Goal: Information Seeking & Learning: Understand process/instructions

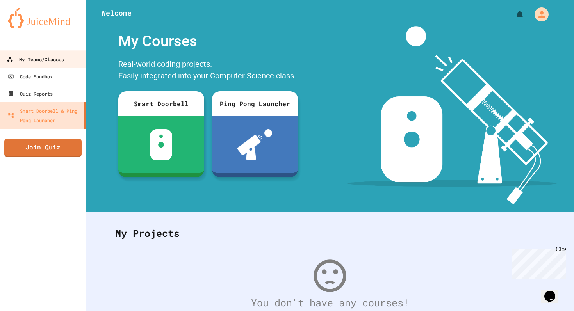
click at [19, 57] on div "My Teams/Classes" at bounding box center [35, 60] width 57 height 10
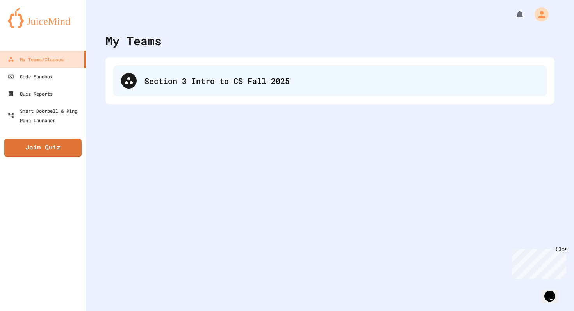
click at [133, 79] on div at bounding box center [129, 81] width 16 height 16
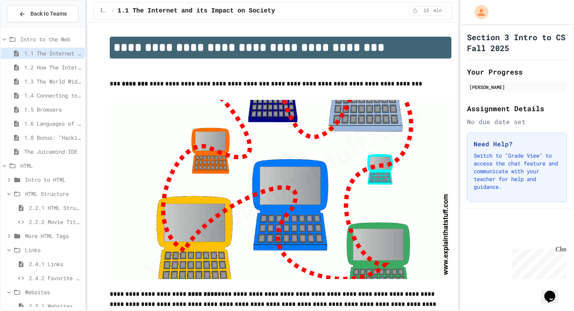
click at [52, 189] on div "HTML Structure" at bounding box center [43, 193] width 84 height 11
click at [43, 220] on span "Links" at bounding box center [53, 222] width 57 height 8
click at [37, 259] on div "2.5.2 The Maze" at bounding box center [43, 263] width 84 height 11
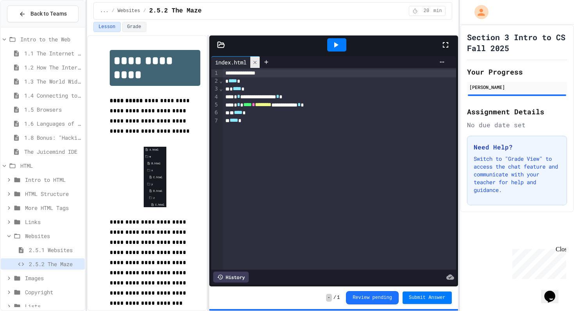
click at [255, 64] on icon at bounding box center [254, 62] width 5 height 5
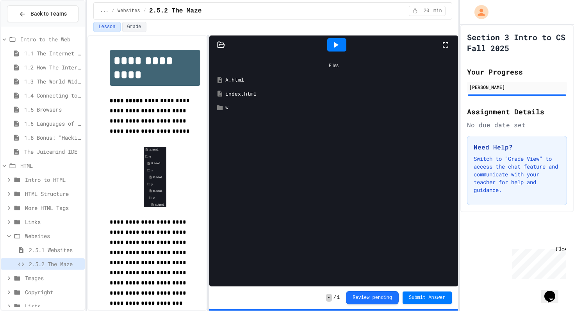
click at [239, 78] on div "A.html" at bounding box center [339, 80] width 228 height 8
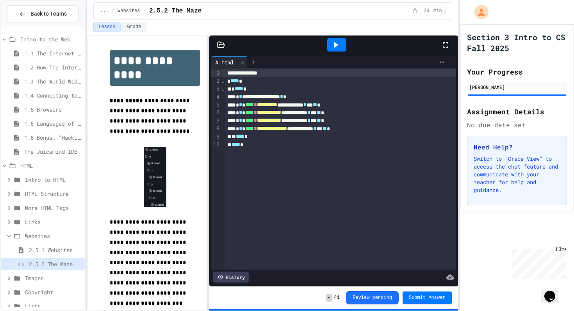
click at [252, 61] on icon at bounding box center [254, 62] width 6 height 6
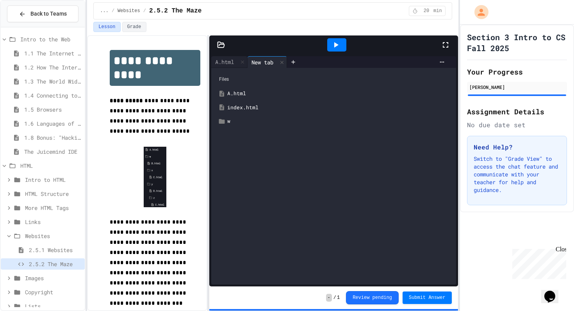
click at [241, 105] on div "index.html" at bounding box center [339, 108] width 224 height 8
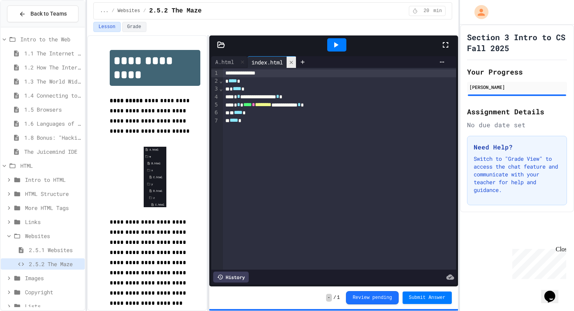
click at [294, 64] on icon at bounding box center [290, 62] width 5 height 5
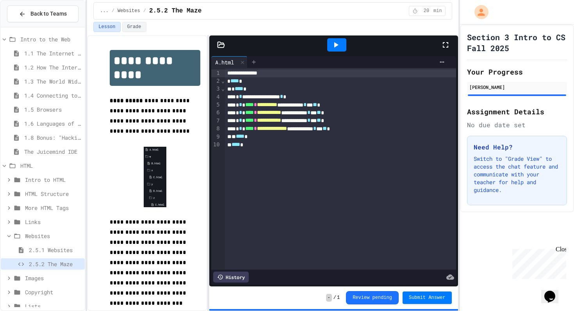
click at [254, 64] on icon at bounding box center [254, 62] width 6 height 6
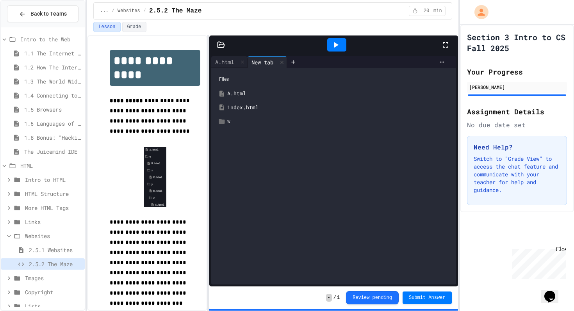
click at [251, 122] on div "w" at bounding box center [339, 121] width 224 height 8
click at [249, 133] on div "B.html" at bounding box center [342, 136] width 218 height 8
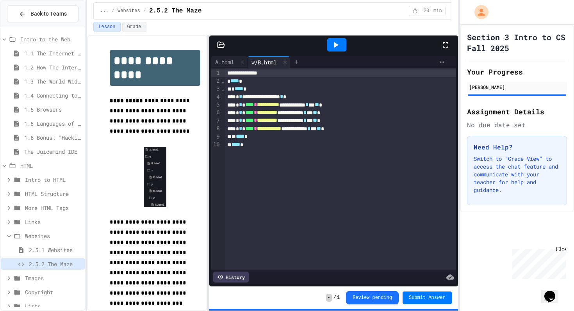
click at [298, 62] on icon at bounding box center [296, 62] width 4 height 4
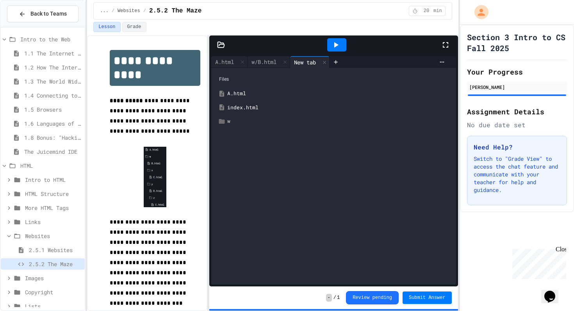
click at [251, 118] on div "w" at bounding box center [339, 121] width 224 height 8
click at [241, 147] on div "x" at bounding box center [342, 149] width 218 height 8
click at [240, 162] on div "C.html" at bounding box center [345, 163] width 212 height 8
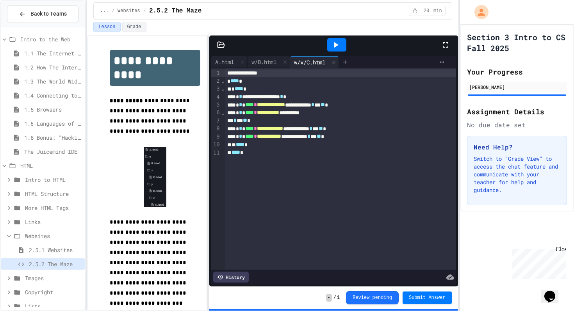
click at [344, 60] on div at bounding box center [345, 62] width 12 height 12
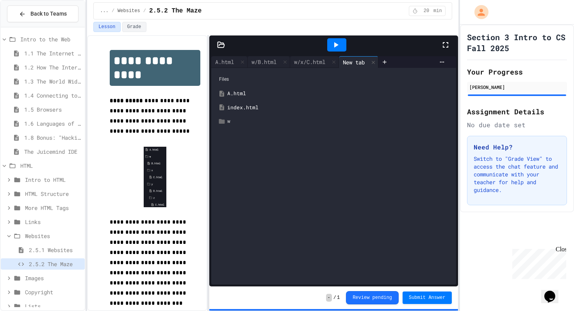
click at [235, 126] on div "w" at bounding box center [333, 121] width 237 height 14
click at [236, 157] on div "y" at bounding box center [336, 163] width 231 height 14
click at [249, 174] on div "D.html" at bounding box center [345, 177] width 212 height 8
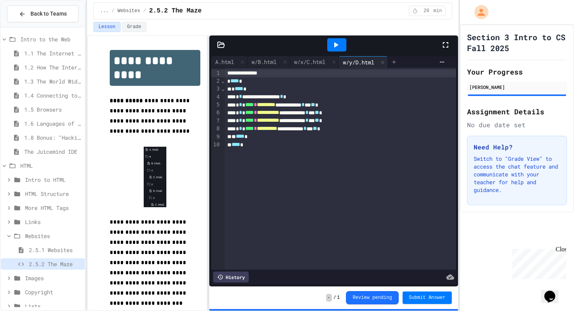
click at [397, 60] on icon at bounding box center [394, 62] width 6 height 6
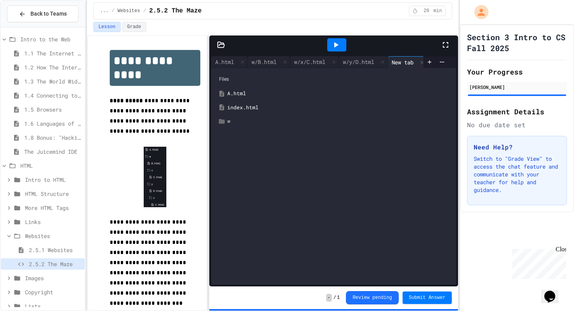
click at [259, 121] on div "w" at bounding box center [339, 121] width 224 height 8
click at [240, 148] on div "x" at bounding box center [342, 149] width 218 height 8
click at [229, 177] on icon at bounding box center [227, 176] width 6 height 5
click at [240, 201] on div "z" at bounding box center [345, 205] width 212 height 8
click at [256, 217] on div "E.html" at bounding box center [348, 219] width 206 height 8
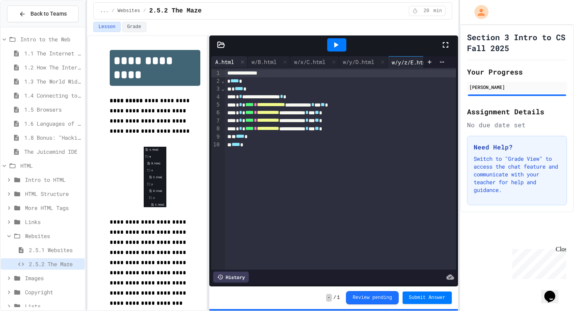
click at [229, 66] on div "A.html" at bounding box center [229, 62] width 36 height 12
click at [157, 121] on span "**********" at bounding box center [151, 116] width 82 height 36
click at [334, 44] on icon at bounding box center [336, 44] width 4 height 5
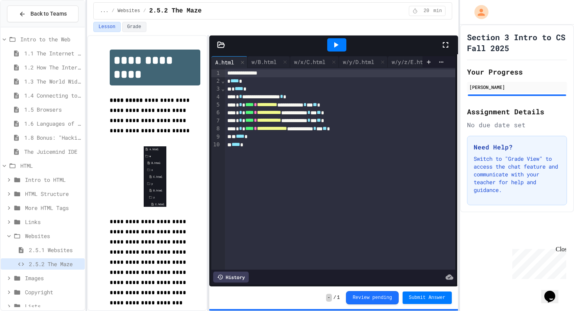
click at [572, 143] on div "**********" at bounding box center [287, 155] width 574 height 311
click at [269, 63] on div "w/B.html" at bounding box center [263, 62] width 33 height 8
click at [312, 60] on div "w/x/C.html" at bounding box center [309, 62] width 39 height 8
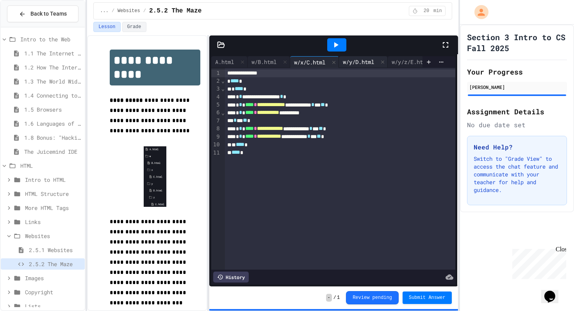
click at [362, 65] on div "w/y/D.html" at bounding box center [358, 62] width 39 height 8
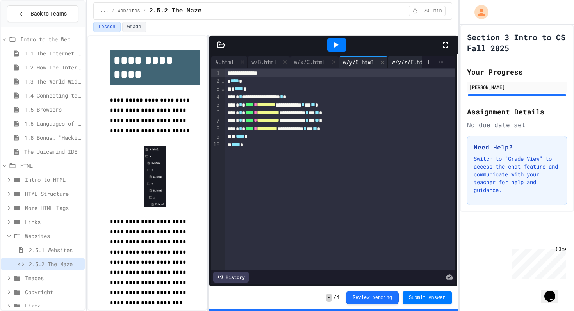
click at [407, 60] on div "w/y/z/E.html" at bounding box center [409, 62] width 45 height 8
click at [364, 59] on div "w/y/D.html" at bounding box center [358, 62] width 39 height 8
click at [397, 59] on div "w/y/z/E.html" at bounding box center [409, 62] width 45 height 8
click at [334, 46] on icon at bounding box center [336, 44] width 4 height 5
click at [337, 42] on icon at bounding box center [335, 44] width 9 height 9
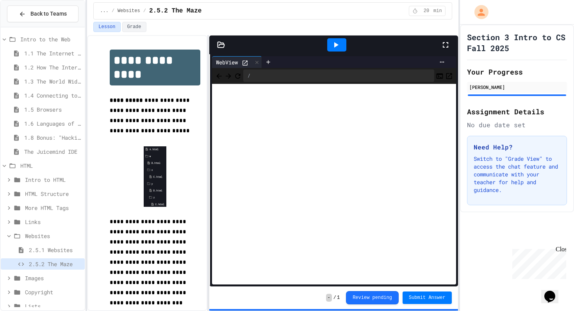
click at [194, 78] on div "**********" at bounding box center [272, 173] width 371 height 276
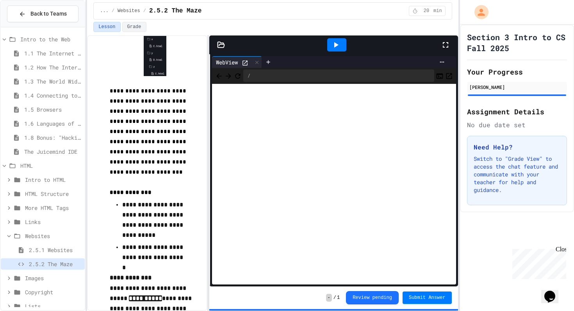
scroll to position [134, 0]
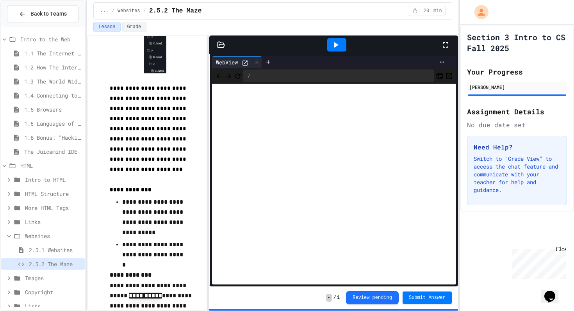
click at [44, 247] on span "2.5.1 Websites" at bounding box center [55, 250] width 53 height 8
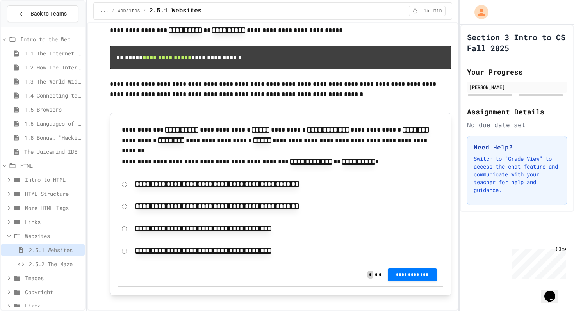
scroll to position [1610, 0]
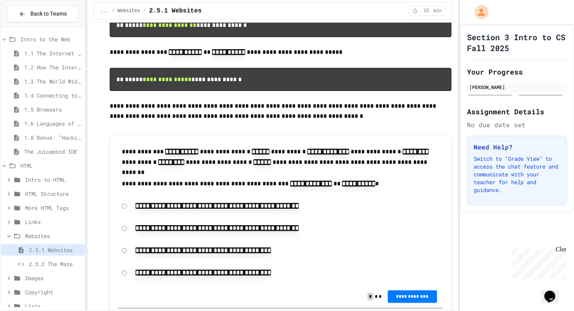
click at [57, 264] on span "2.5.2 The Maze" at bounding box center [55, 264] width 53 height 8
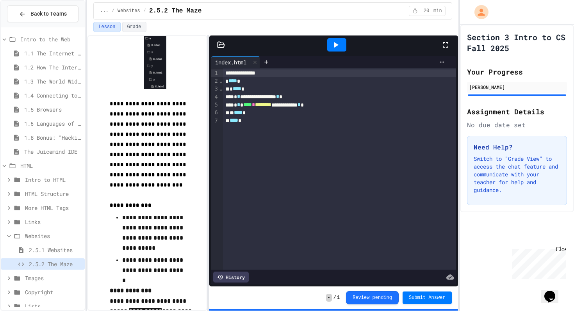
scroll to position [134, 0]
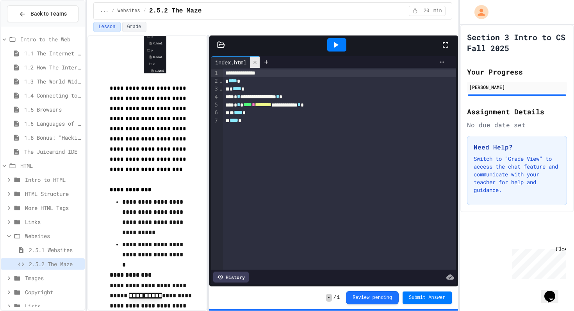
click at [257, 63] on icon at bounding box center [254, 62] width 5 height 5
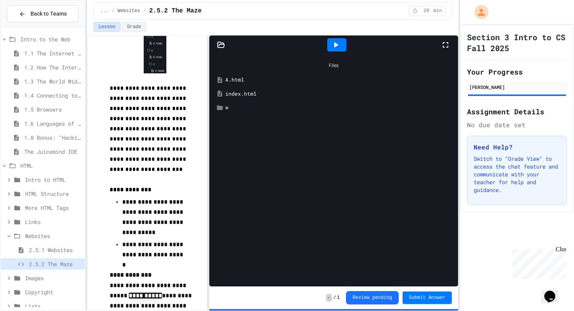
click at [236, 78] on div "A.html" at bounding box center [339, 80] width 228 height 8
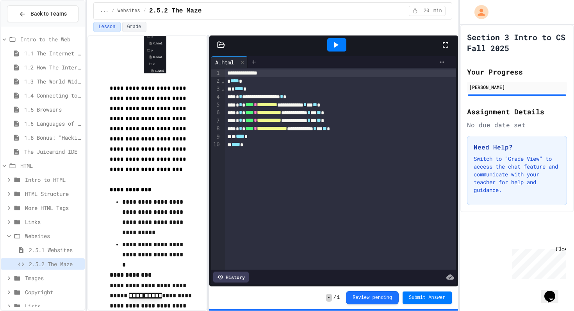
click at [254, 64] on icon at bounding box center [254, 62] width 4 height 4
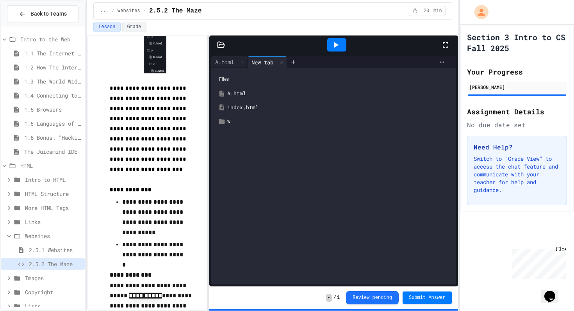
click at [243, 106] on div "index.html" at bounding box center [339, 108] width 224 height 8
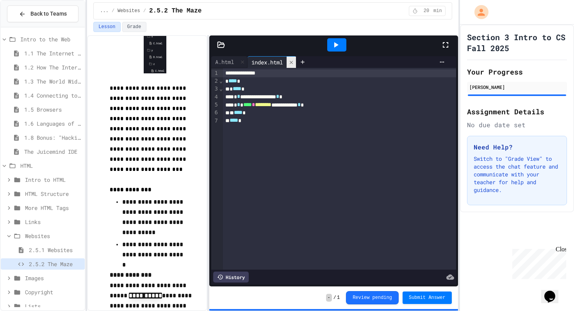
click at [293, 62] on icon at bounding box center [291, 61] width 3 height 3
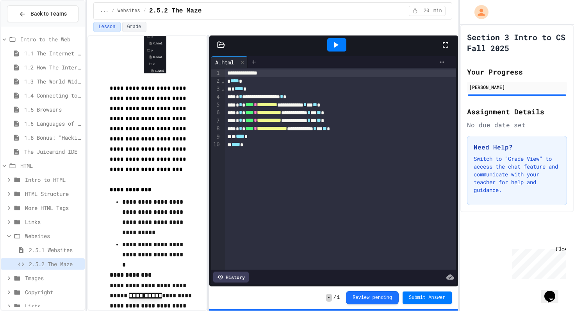
click at [257, 63] on icon at bounding box center [254, 62] width 6 height 6
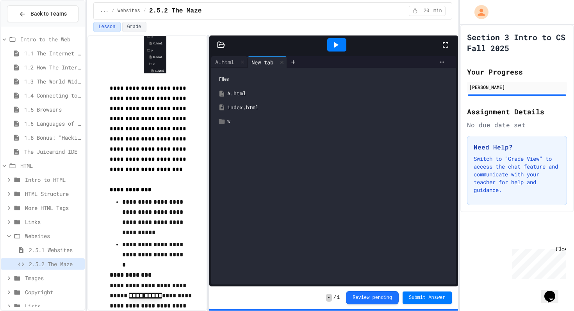
click at [235, 123] on div "w" at bounding box center [339, 121] width 224 height 8
click at [234, 137] on div "B.html" at bounding box center [342, 136] width 218 height 8
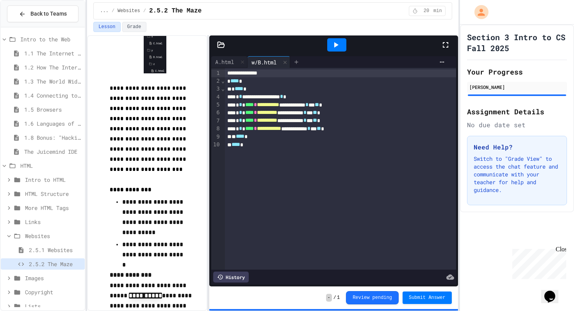
click at [297, 64] on icon at bounding box center [296, 62] width 6 height 6
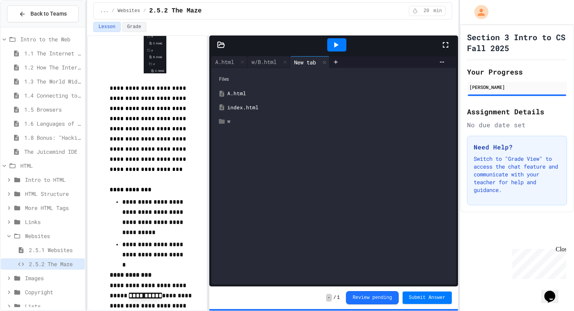
click at [250, 120] on div "w" at bounding box center [339, 121] width 224 height 8
click at [239, 151] on div "x" at bounding box center [342, 149] width 218 height 8
click at [238, 159] on div "C.html" at bounding box center [339, 163] width 225 height 14
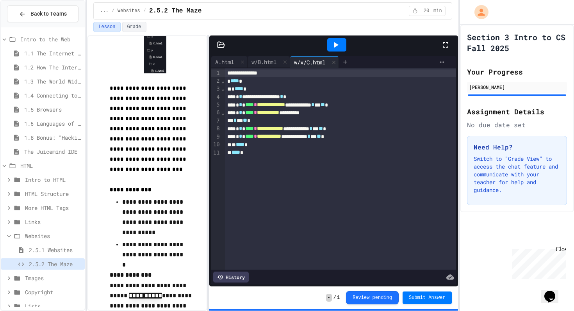
click at [342, 64] on div at bounding box center [345, 62] width 12 height 12
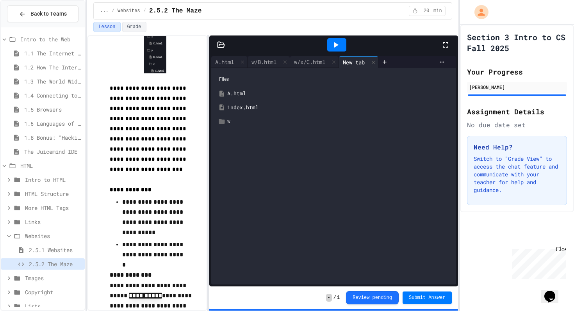
click at [244, 120] on div "w" at bounding box center [339, 121] width 224 height 8
click at [239, 150] on div "x" at bounding box center [342, 149] width 218 height 8
click at [241, 176] on div "y" at bounding box center [342, 177] width 218 height 8
click at [242, 189] on div "D.html" at bounding box center [345, 191] width 212 height 8
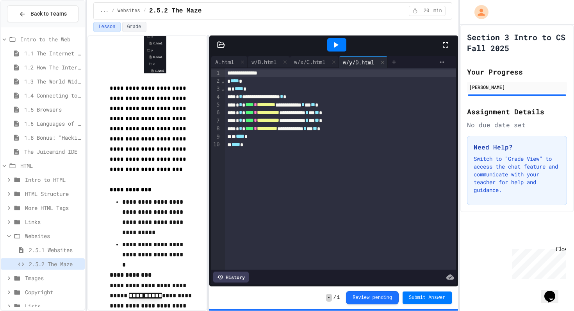
click at [397, 62] on icon at bounding box center [394, 62] width 6 height 6
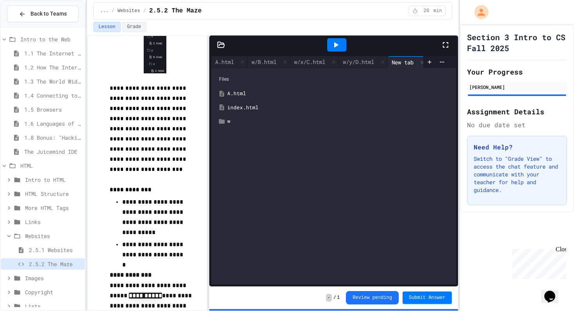
click at [276, 129] on div "Files A.html index.html w" at bounding box center [333, 176] width 245 height 217
click at [273, 123] on div "w" at bounding box center [339, 121] width 224 height 8
click at [247, 149] on div "x" at bounding box center [342, 149] width 218 height 8
click at [238, 176] on div "y" at bounding box center [342, 177] width 218 height 8
click at [240, 201] on div "z" at bounding box center [345, 205] width 212 height 8
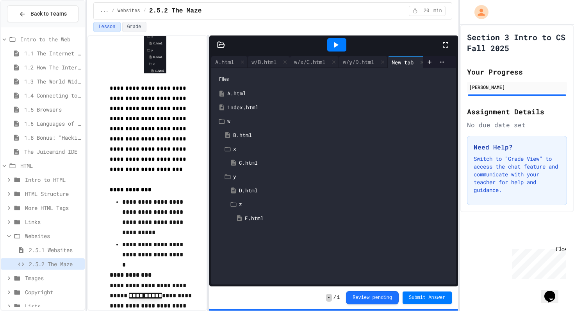
click at [251, 218] on div "E.html" at bounding box center [348, 219] width 206 height 8
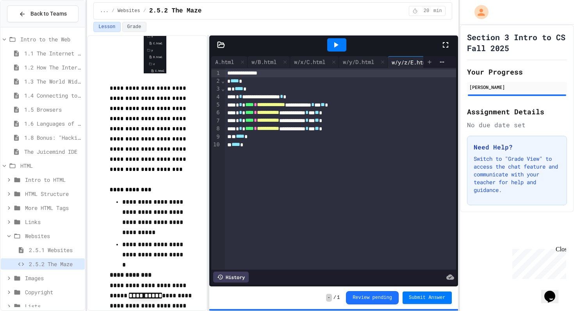
click at [432, 62] on icon at bounding box center [429, 62] width 6 height 6
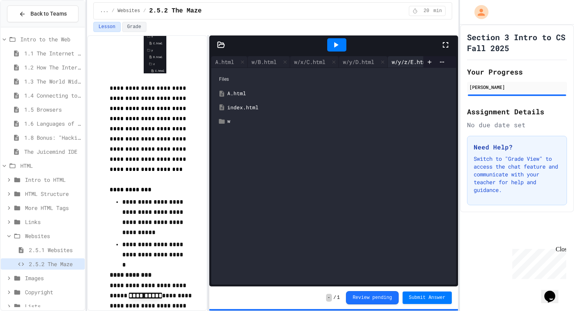
click at [412, 59] on div "w/y/z/E.html" at bounding box center [409, 62] width 45 height 8
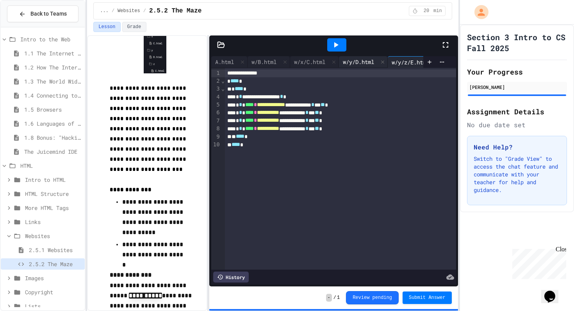
click at [354, 60] on div "w/y/D.html" at bounding box center [358, 62] width 39 height 8
click at [312, 64] on div "w/x/C.html" at bounding box center [309, 62] width 39 height 8
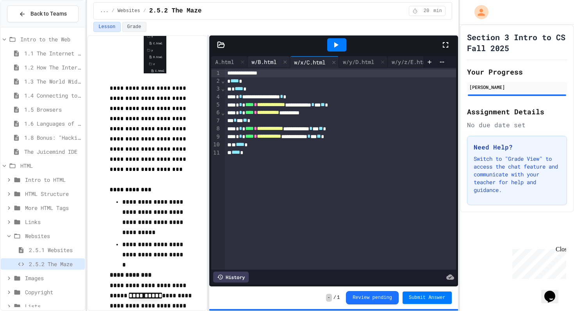
click at [271, 64] on div "w/B.html" at bounding box center [263, 62] width 33 height 8
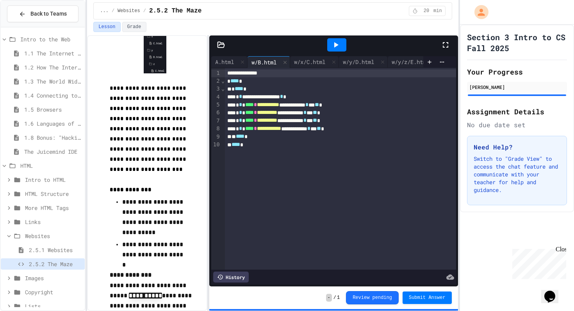
click at [332, 42] on icon at bounding box center [335, 44] width 9 height 9
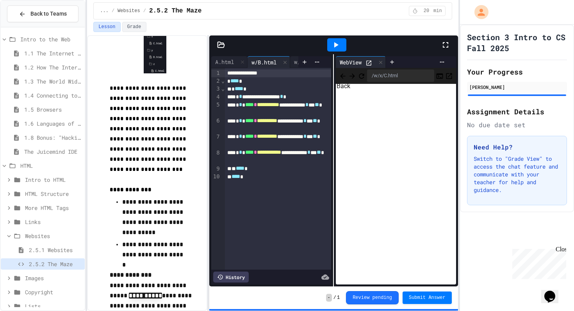
click at [345, 75] on icon "Back" at bounding box center [343, 76] width 8 height 8
click at [345, 75] on icon "Back" at bounding box center [342, 75] width 5 height 5
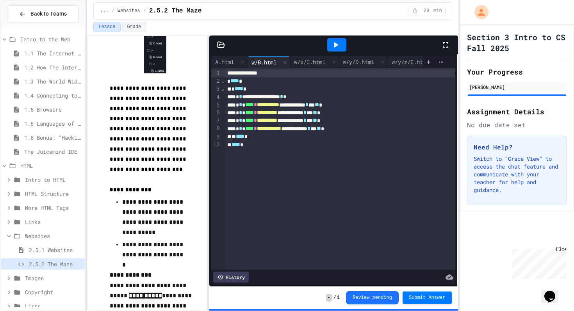
click at [512, 122] on div "**********" at bounding box center [287, 155] width 574 height 311
click at [332, 44] on icon at bounding box center [335, 44] width 9 height 9
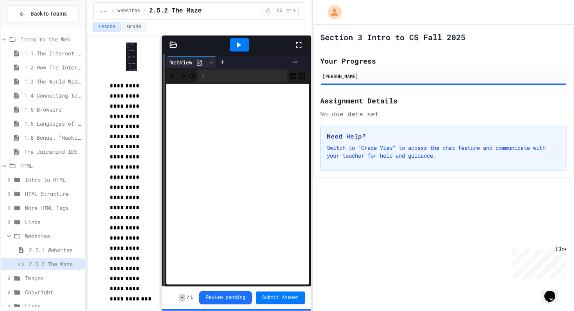
scroll to position [200, 0]
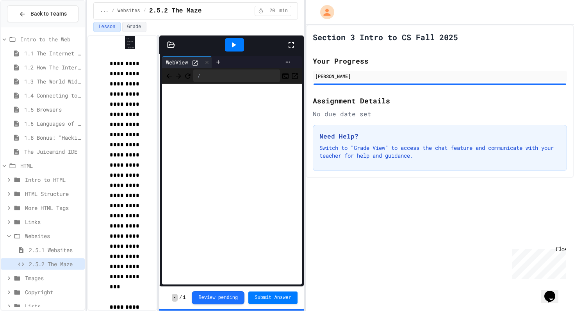
click at [302, 121] on div "**********" at bounding box center [287, 155] width 574 height 311
click at [173, 75] on icon "Back" at bounding box center [169, 76] width 8 height 8
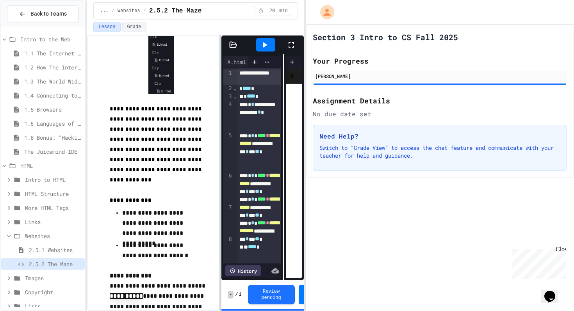
scroll to position [97, 0]
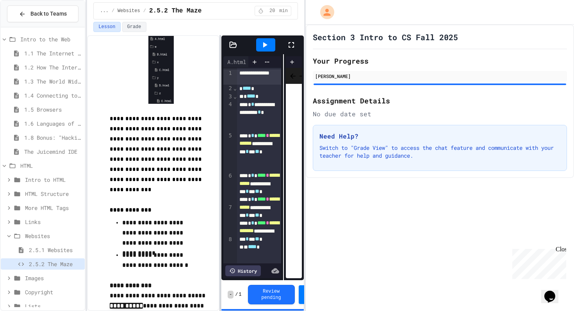
click at [220, 119] on div at bounding box center [220, 173] width 2 height 276
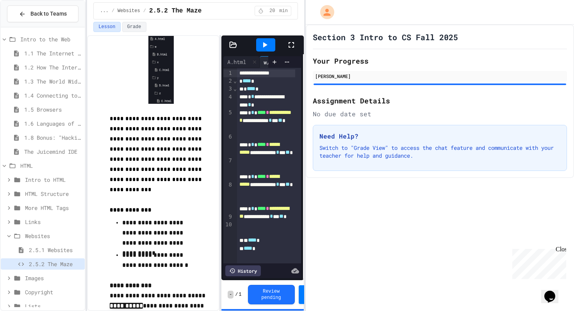
click at [405, 71] on div "**********" at bounding box center [287, 155] width 574 height 311
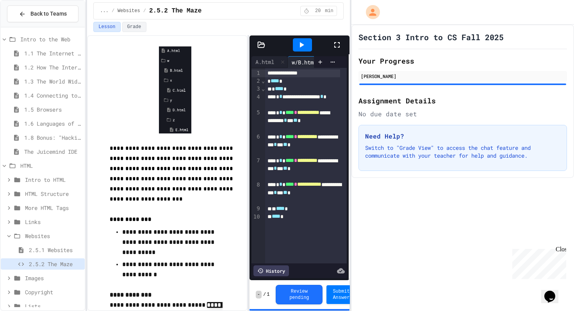
click at [412, 74] on div "**********" at bounding box center [287, 155] width 574 height 311
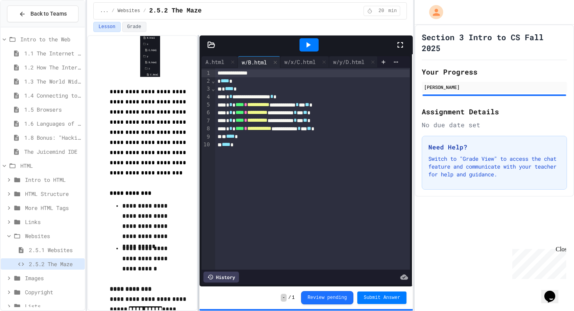
scroll to position [144, 0]
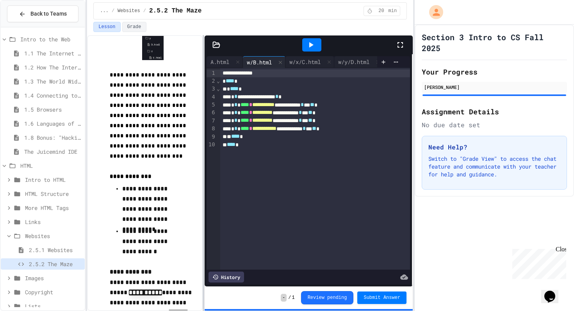
click at [204, 106] on div at bounding box center [204, 173] width 2 height 276
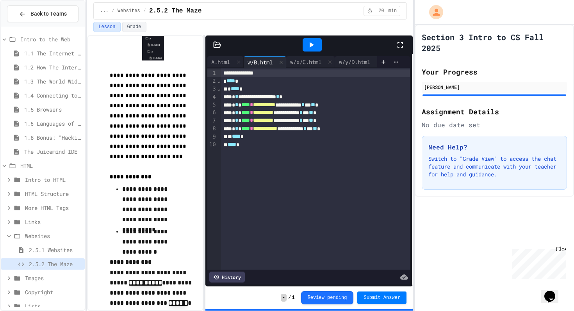
scroll to position [152, 0]
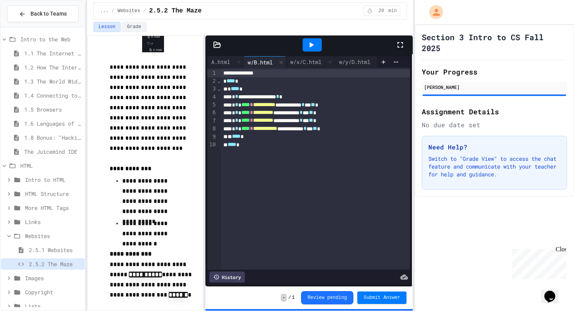
click at [180, 85] on p "**********" at bounding box center [153, 107] width 86 height 91
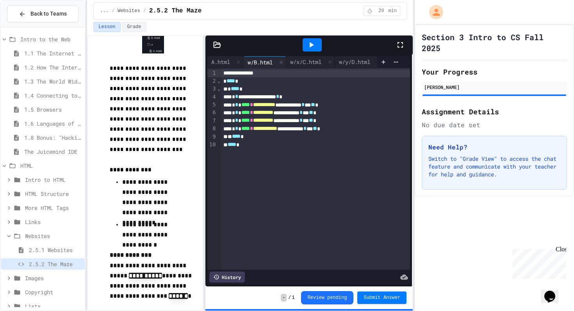
scroll to position [150, 0]
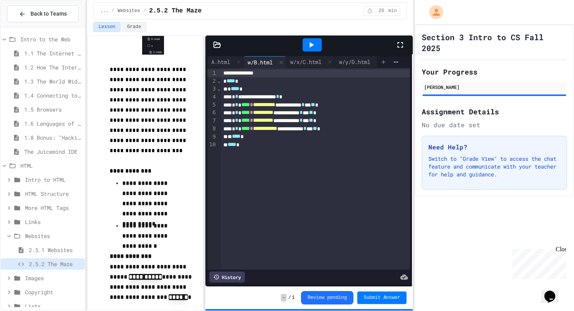
click at [382, 61] on icon at bounding box center [383, 62] width 6 height 6
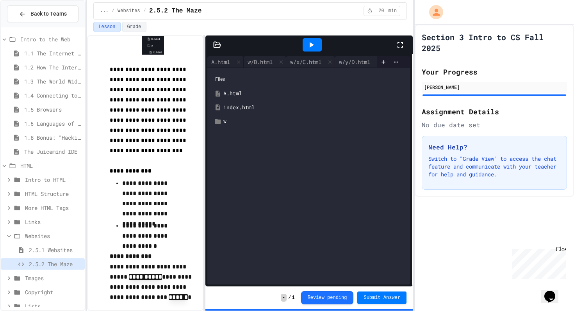
click at [254, 107] on div "index.html" at bounding box center [314, 108] width 182 height 8
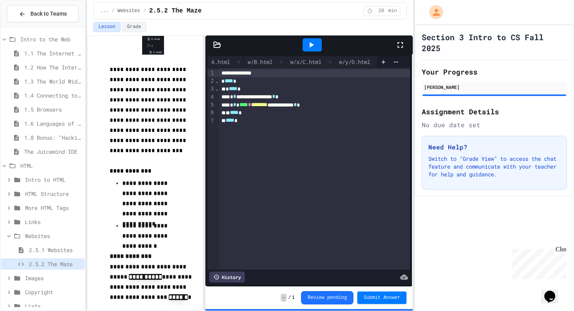
click at [315, 46] on icon at bounding box center [310, 44] width 9 height 9
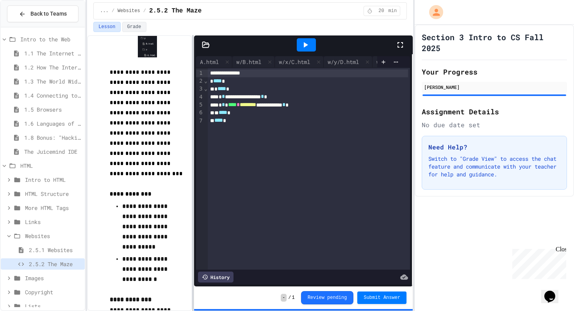
click at [192, 140] on div at bounding box center [193, 173] width 2 height 276
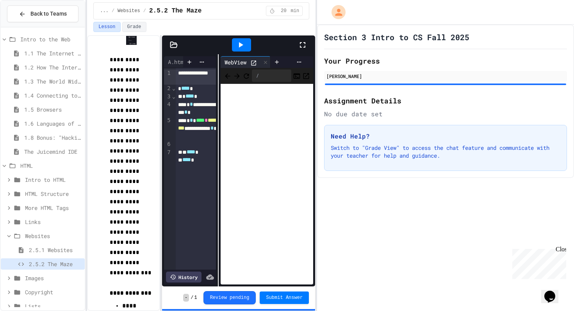
scroll to position [254, 0]
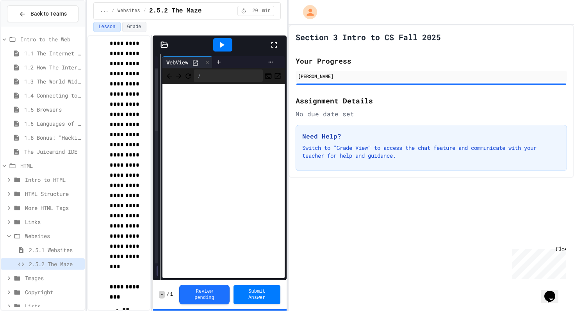
click at [284, 135] on div "**********" at bounding box center [287, 155] width 574 height 311
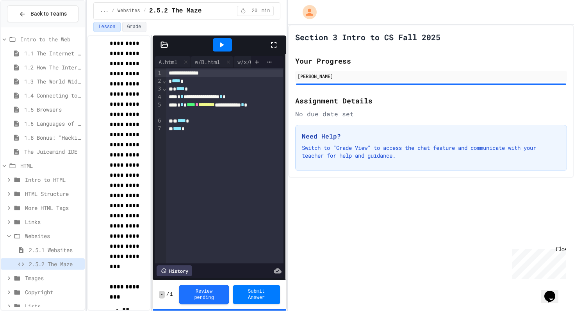
click at [321, 115] on div "**********" at bounding box center [287, 155] width 574 height 311
click at [329, 95] on div "**********" at bounding box center [287, 155] width 574 height 311
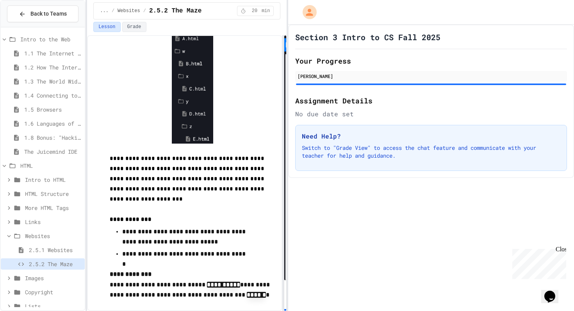
scroll to position [79, 0]
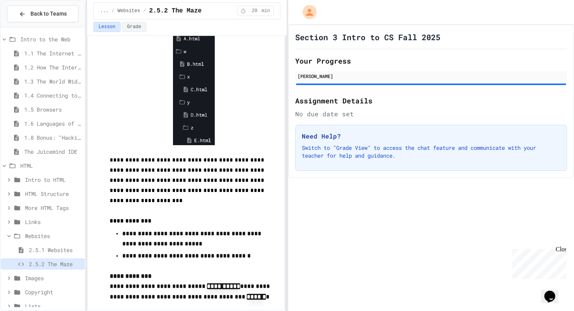
click at [300, 141] on div "**********" at bounding box center [287, 155] width 574 height 311
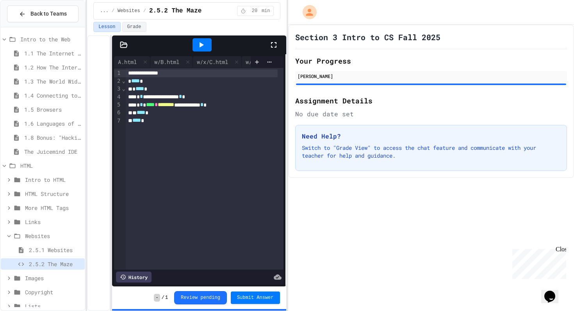
scroll to position [1299, 0]
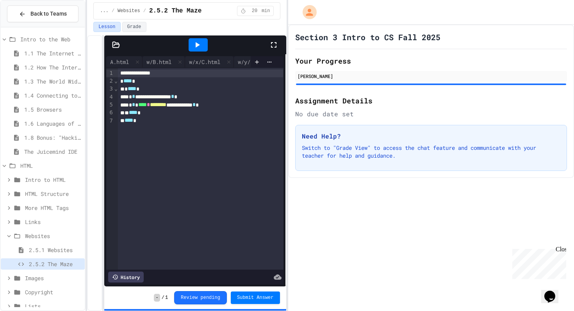
click at [100, 160] on div "**********" at bounding box center [186, 173] width 199 height 276
click at [267, 62] on icon at bounding box center [269, 62] width 6 height 6
click at [251, 120] on div at bounding box center [287, 155] width 574 height 311
drag, startPoint x: 242, startPoint y: 57, endPoint x: 195, endPoint y: 59, distance: 47.3
click at [195, 59] on div "A.html w/B.html w/x/C.html w/y/D.html w/y/z/E.html New tab index.html" at bounding box center [178, 62] width 144 height 12
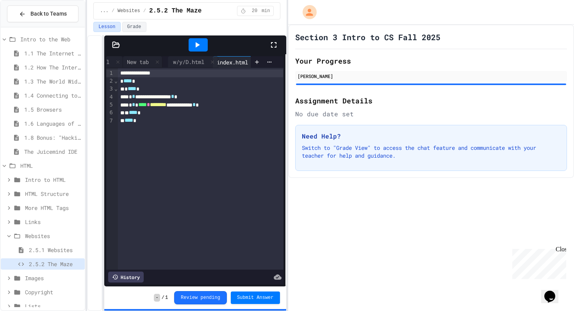
scroll to position [0, 167]
click at [246, 57] on div "index.html" at bounding box center [234, 62] width 49 height 12
click at [197, 42] on icon at bounding box center [196, 44] width 9 height 9
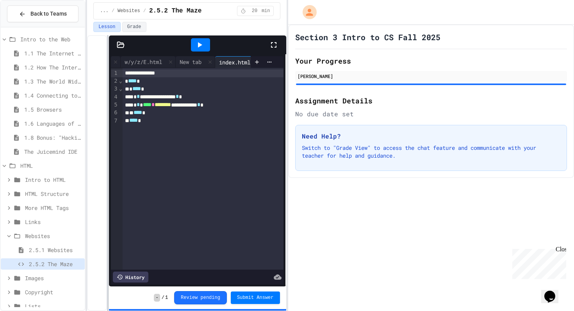
scroll to position [1299, 0]
click at [108, 106] on div at bounding box center [108, 173] width 2 height 276
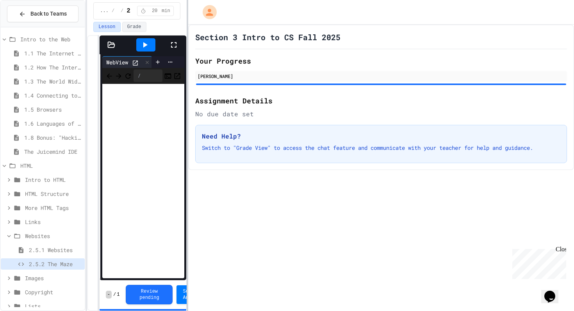
click at [187, 134] on div at bounding box center [188, 155] width 2 height 311
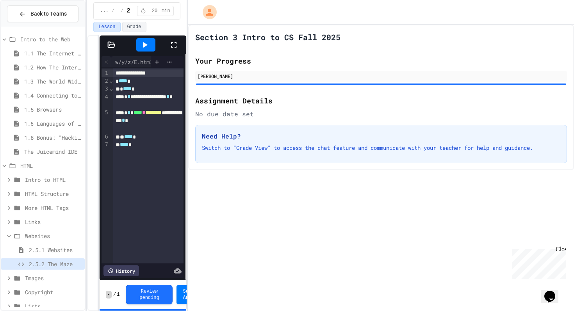
click at [214, 98] on div "**********" at bounding box center [287, 155] width 574 height 311
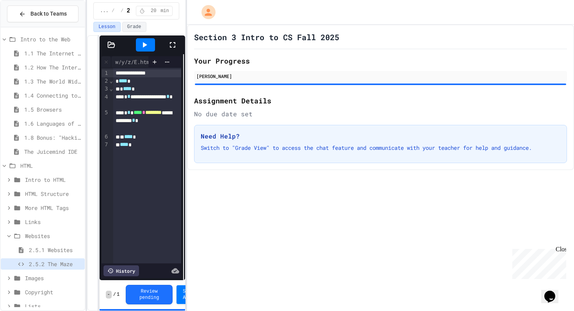
click at [184, 75] on div "**********" at bounding box center [287, 155] width 574 height 311
click at [145, 48] on icon at bounding box center [144, 44] width 9 height 9
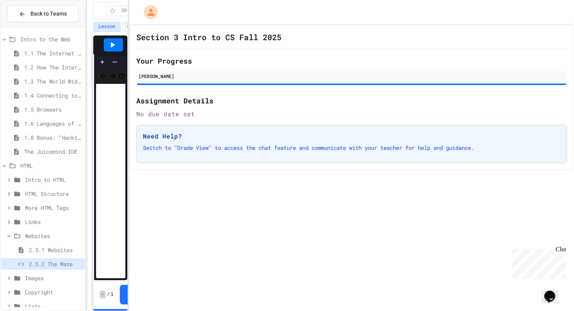
click at [128, 104] on div "**********" at bounding box center [287, 155] width 574 height 311
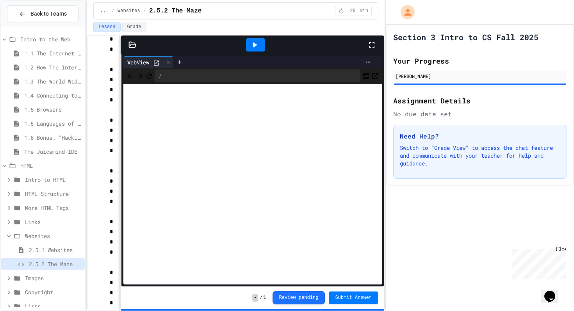
click at [385, 105] on div "**********" at bounding box center [287, 155] width 574 height 311
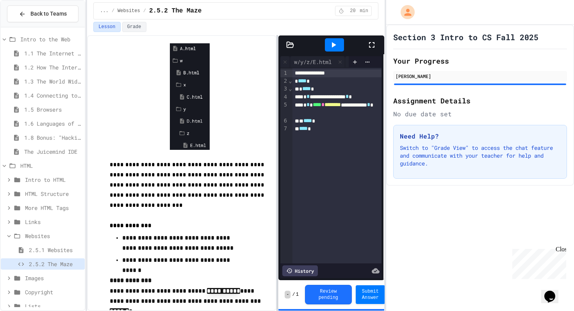
scroll to position [79, 0]
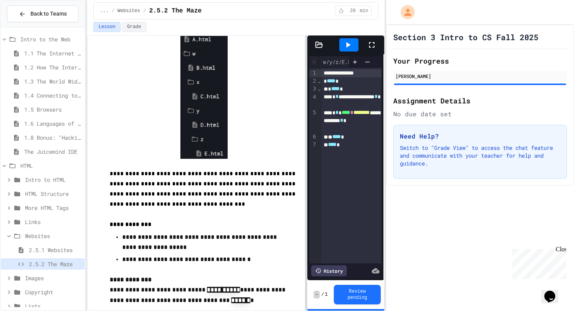
click at [307, 126] on div "**********" at bounding box center [235, 173] width 297 height 276
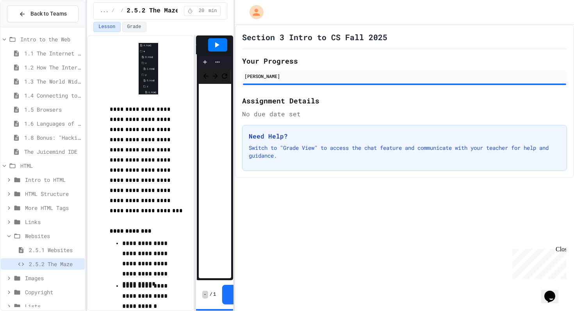
scroll to position [114, 0]
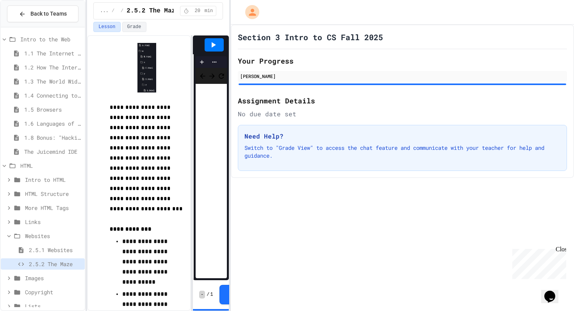
click at [227, 132] on div "**********" at bounding box center [287, 155] width 574 height 311
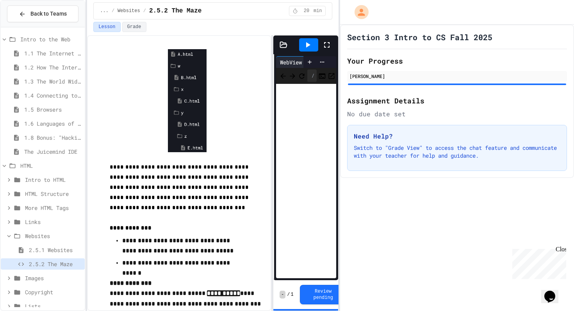
click at [343, 118] on div "**********" at bounding box center [287, 155] width 574 height 311
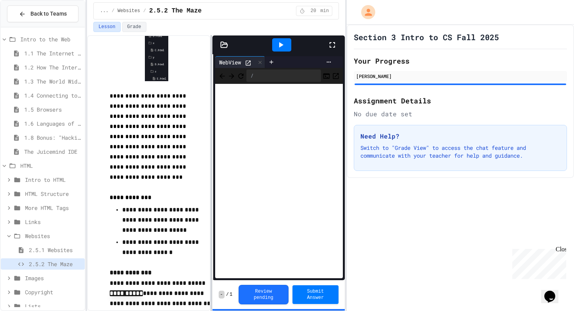
click at [210, 144] on div at bounding box center [211, 173] width 2 height 276
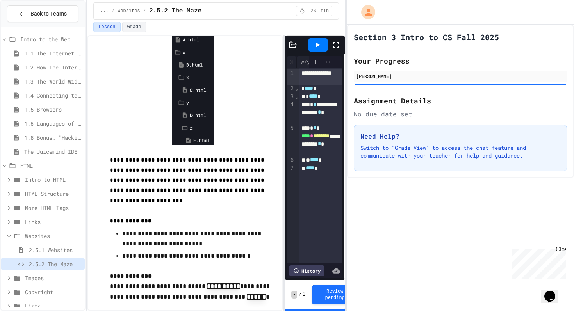
click at [284, 114] on div "**********" at bounding box center [216, 173] width 258 height 276
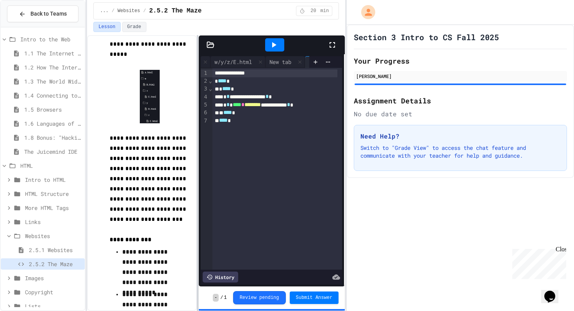
scroll to position [111, 0]
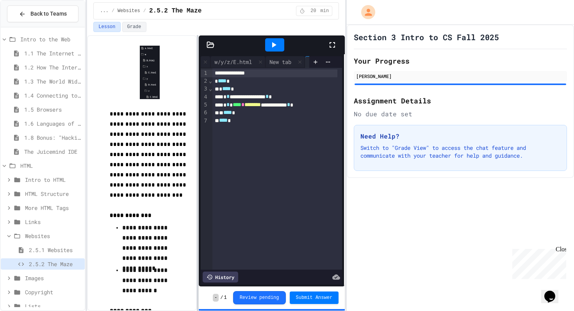
click at [184, 109] on div "**********" at bounding box center [216, 173] width 258 height 276
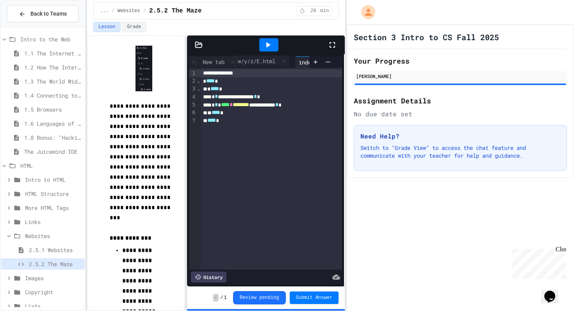
drag, startPoint x: 229, startPoint y: 62, endPoint x: 264, endPoint y: 61, distance: 35.1
click at [264, 61] on div "A.html w/B.html w/x/C.html w/y/D.html w/y/z/E.html New tab index.html" at bounding box center [249, 62] width 121 height 12
drag, startPoint x: 213, startPoint y: 62, endPoint x: 255, endPoint y: 62, distance: 41.8
click at [255, 62] on div "A.html w/B.html w/x/C.html w/y/D.html w/y/z/E.html New tab index.html" at bounding box center [249, 62] width 121 height 12
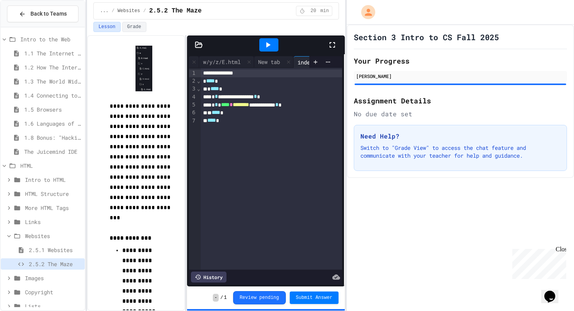
click at [306, 62] on div "index.html" at bounding box center [312, 62] width 39 height 8
drag, startPoint x: 303, startPoint y: 58, endPoint x: 253, endPoint y: 58, distance: 49.9
click at [253, 58] on div "A.html w/B.html w/x/C.html w/y/D.html w/y/z/E.html New tab index.html" at bounding box center [249, 62] width 121 height 12
click at [301, 105] on div "**********" at bounding box center [271, 105] width 141 height 8
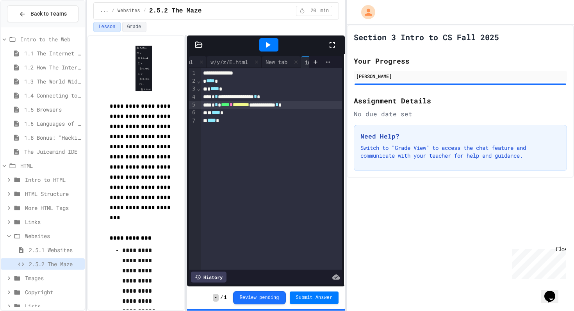
click at [270, 44] on icon at bounding box center [267, 44] width 9 height 9
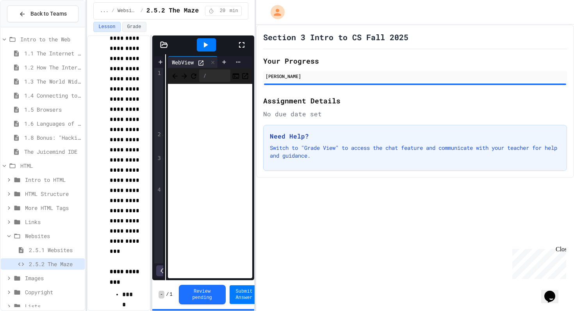
scroll to position [286, 0]
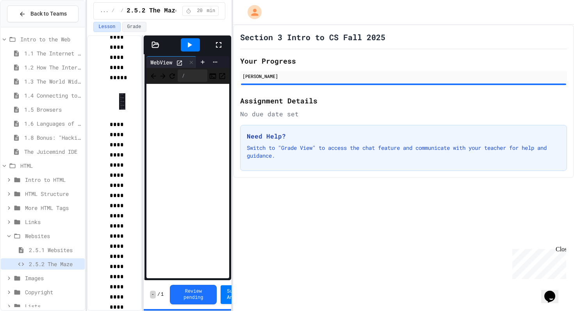
click at [229, 136] on div "**********" at bounding box center [287, 155] width 574 height 311
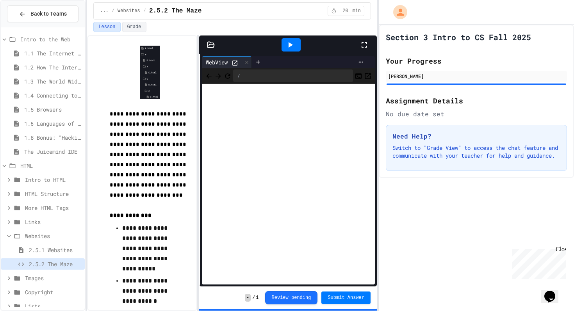
click at [398, 133] on div "**********" at bounding box center [287, 155] width 574 height 311
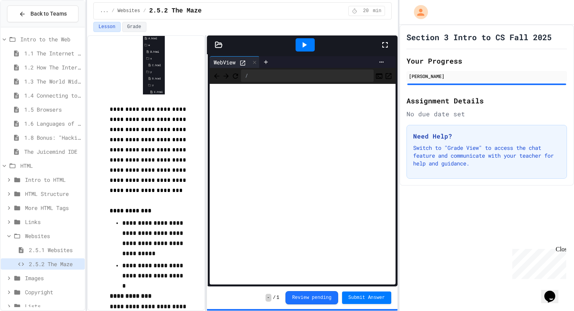
scroll to position [101, 0]
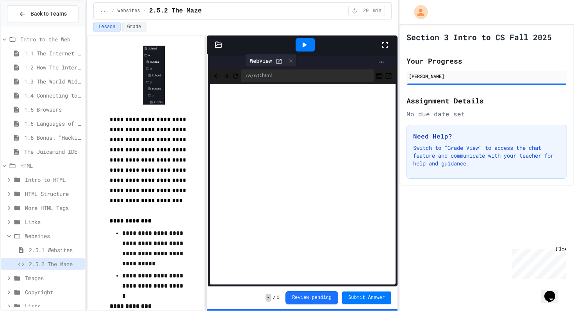
drag, startPoint x: 231, startPoint y: 62, endPoint x: 270, endPoint y: 61, distance: 38.7
click at [270, 61] on div "WebView" at bounding box center [249, 62] width 78 height 12
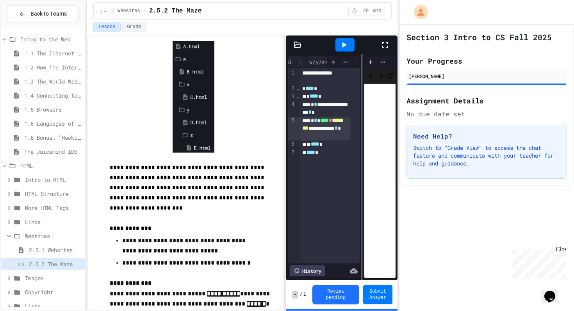
scroll to position [76, 0]
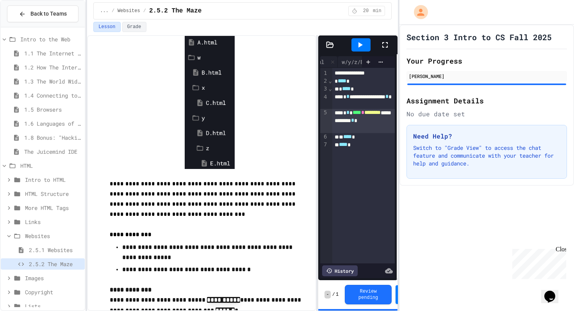
click at [317, 89] on div "**********" at bounding box center [242, 173] width 310 height 276
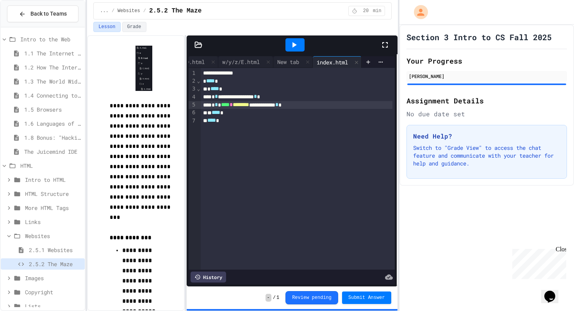
scroll to position [0, 156]
click at [186, 89] on div "**********" at bounding box center [242, 173] width 310 height 276
drag, startPoint x: 243, startPoint y: 60, endPoint x: 289, endPoint y: 56, distance: 45.8
click at [290, 57] on div "A.html w/B.html w/x/C.html w/y/D.html w/y/z/E.html New tab index.html" at bounding box center [275, 62] width 174 height 12
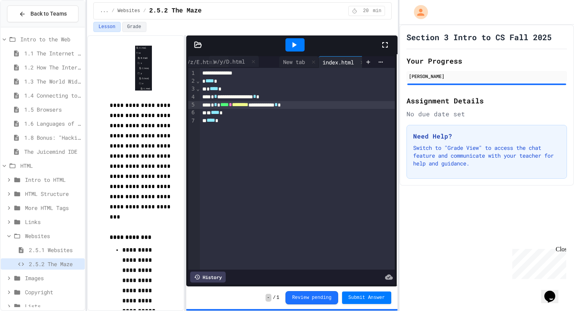
scroll to position [0, 142]
drag, startPoint x: 198, startPoint y: 61, endPoint x: 265, endPoint y: 60, distance: 66.7
click at [265, 60] on div "A.html w/B.html w/x/C.html w/y/D.html w/y/z/E.html New tab index.html" at bounding box center [275, 62] width 174 height 12
drag, startPoint x: 206, startPoint y: 61, endPoint x: 274, endPoint y: 57, distance: 67.7
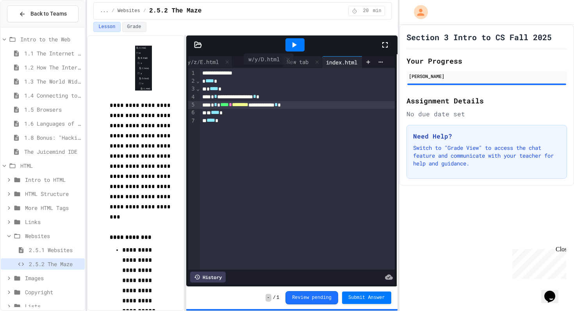
click at [274, 57] on div "A.html w/B.html w/x/C.html w/y/D.html w/y/z/E.html New tab index.html" at bounding box center [275, 62] width 174 height 12
drag, startPoint x: 216, startPoint y: 62, endPoint x: 256, endPoint y: 61, distance: 39.8
click at [256, 62] on div "A.html w/B.html w/x/C.html w/y/D.html w/y/z/E.html New tab index.html" at bounding box center [275, 62] width 174 height 12
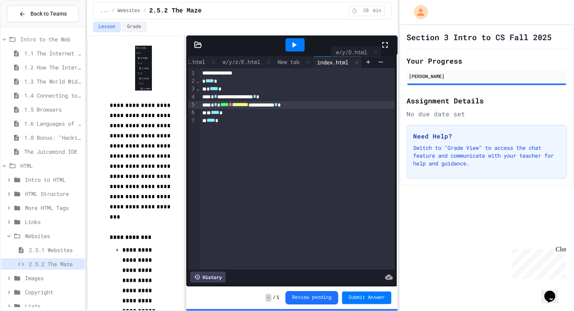
drag, startPoint x: 209, startPoint y: 62, endPoint x: 359, endPoint y: 52, distance: 150.5
click at [359, 52] on div "**********" at bounding box center [291, 161] width 211 height 251
drag, startPoint x: 195, startPoint y: 63, endPoint x: 262, endPoint y: 60, distance: 66.8
click at [262, 60] on div "A.html w/B.html w/x/C.html w/y/D.html w/y/z/E.html New tab index.html" at bounding box center [275, 62] width 174 height 12
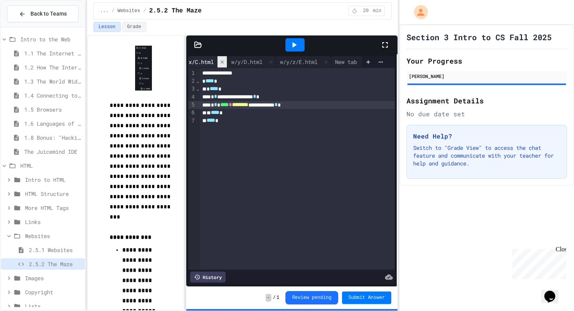
click at [226, 59] on div at bounding box center [221, 61] width 9 height 11
click at [226, 59] on div "w/y/z/E.html" at bounding box center [241, 62] width 45 height 8
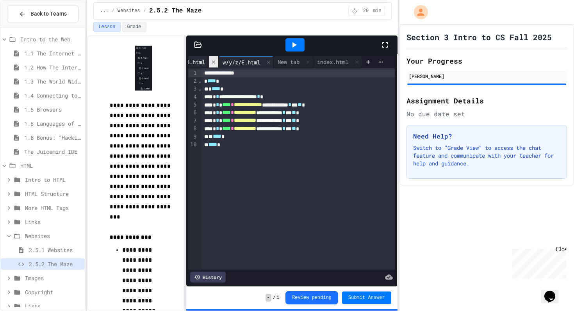
click at [211, 60] on icon at bounding box center [213, 61] width 5 height 5
click at [243, 59] on div at bounding box center [237, 62] width 9 height 11
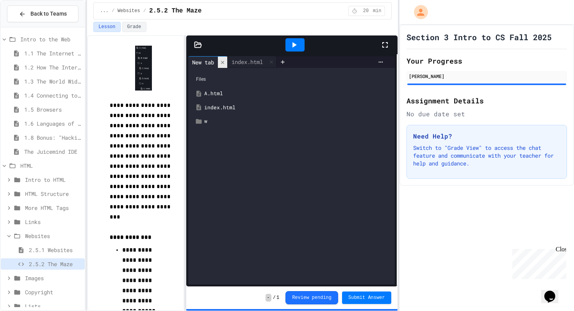
click at [225, 60] on icon at bounding box center [222, 62] width 5 height 5
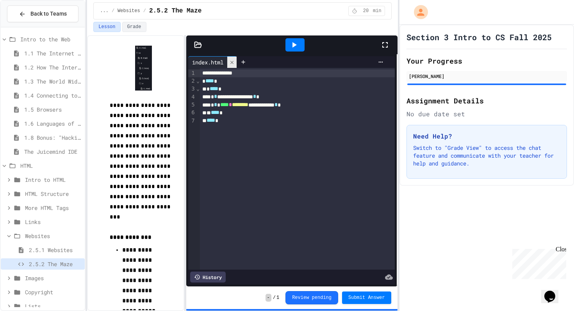
click at [236, 60] on div at bounding box center [231, 62] width 9 height 11
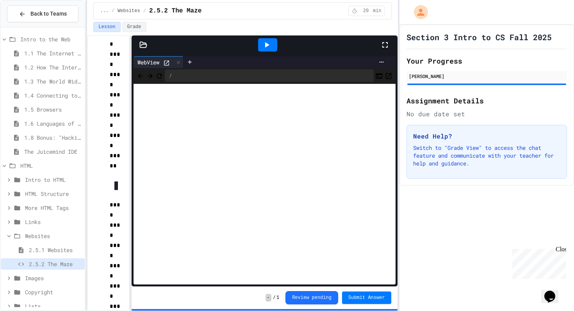
scroll to position [1296, 0]
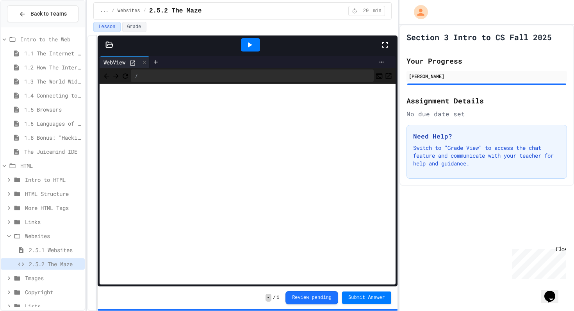
click at [97, 120] on div "**********" at bounding box center [242, 173] width 310 height 276
click at [146, 60] on icon at bounding box center [144, 62] width 5 height 5
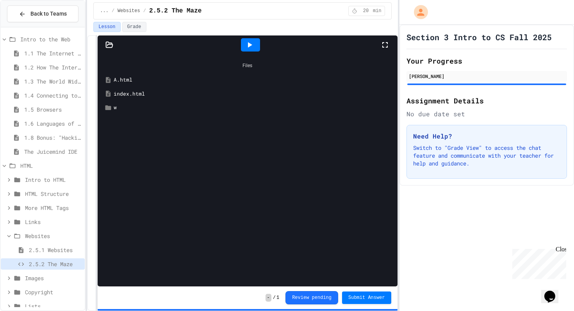
click at [128, 82] on div "A.html" at bounding box center [253, 80] width 279 height 8
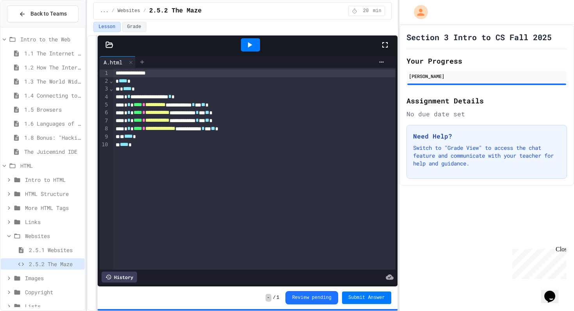
click at [141, 59] on icon at bounding box center [142, 62] width 6 height 6
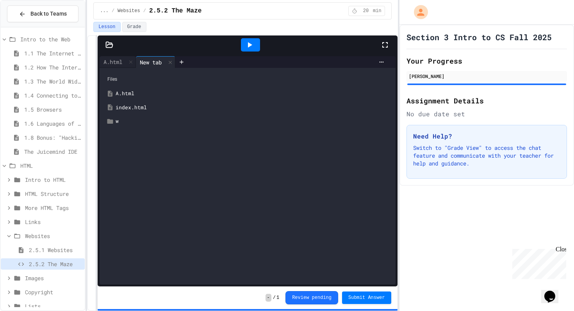
click at [109, 48] on icon at bounding box center [109, 45] width 8 height 8
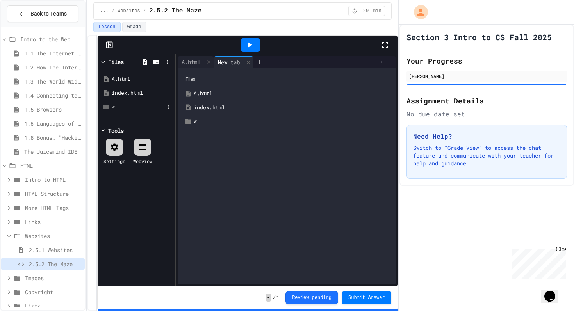
click at [119, 111] on div "w" at bounding box center [137, 107] width 74 height 14
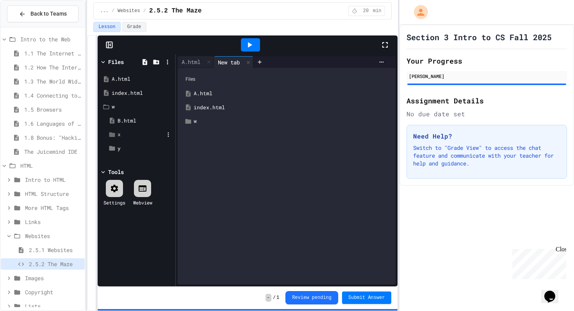
click at [119, 133] on div "x" at bounding box center [140, 135] width 46 height 8
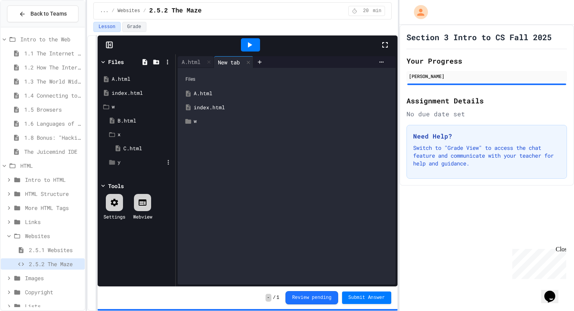
click at [119, 161] on div "y" at bounding box center [140, 162] width 46 height 8
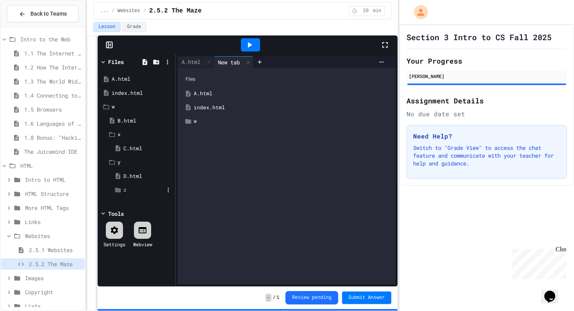
click at [119, 187] on icon at bounding box center [117, 190] width 7 height 7
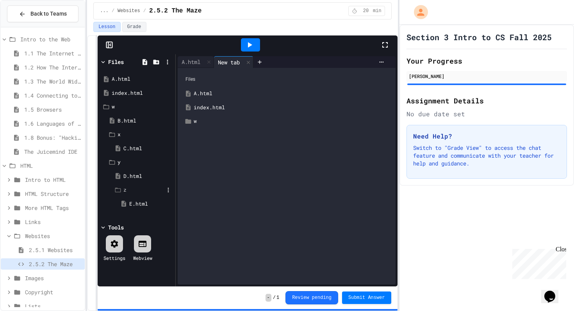
click at [219, 109] on div "index.html" at bounding box center [292, 108] width 197 height 8
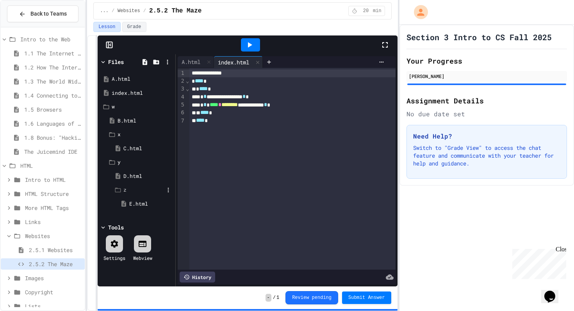
click at [250, 46] on icon at bounding box center [249, 44] width 9 height 9
click at [402, 115] on div "**********" at bounding box center [287, 155] width 574 height 311
click at [144, 146] on div "C.html" at bounding box center [143, 149] width 41 height 8
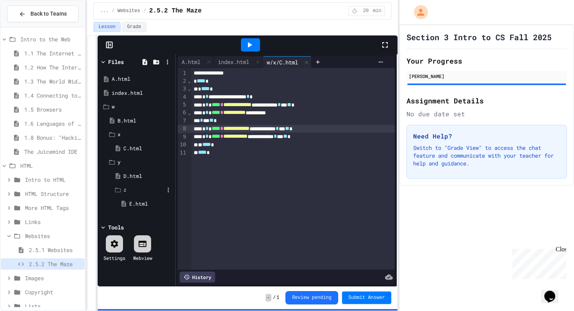
click at [249, 128] on span "**********" at bounding box center [236, 128] width 26 height 5
click at [255, 41] on div at bounding box center [250, 44] width 19 height 13
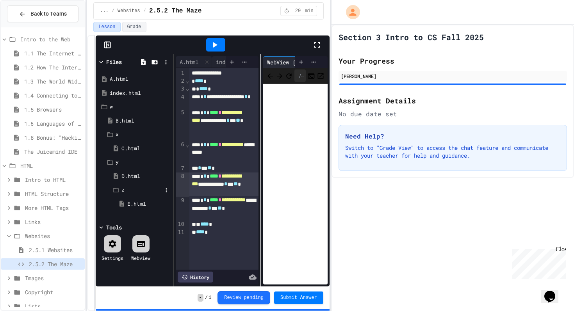
click at [327, 106] on div "**********" at bounding box center [287, 155] width 574 height 311
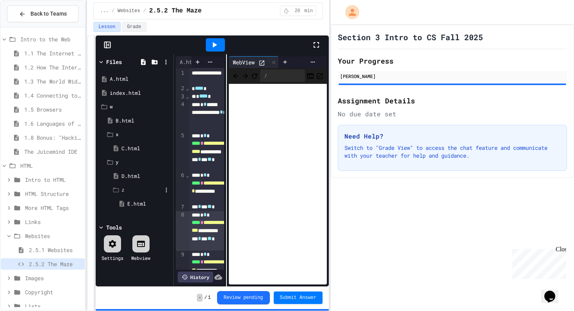
click at [218, 119] on div "**********" at bounding box center [251, 170] width 155 height 232
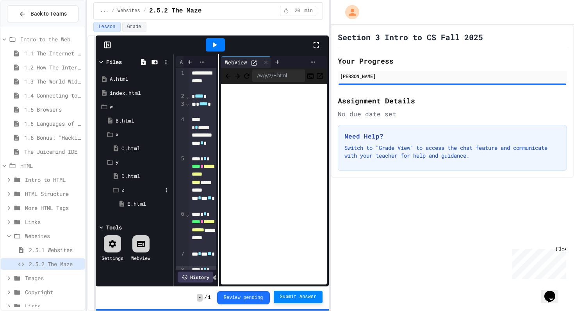
click at [286, 297] on span "Submit Answer" at bounding box center [298, 297] width 37 height 6
